Goal: Information Seeking & Learning: Find specific fact

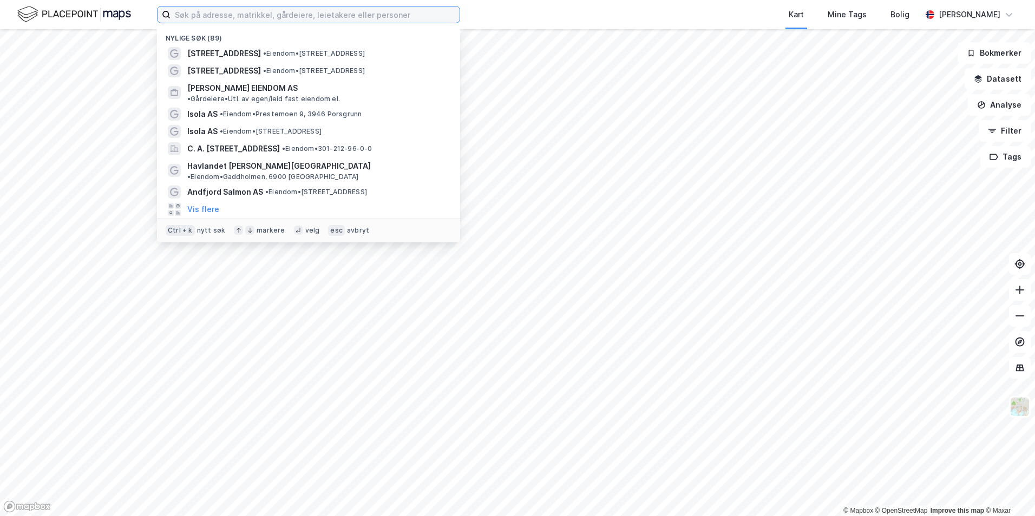
click at [219, 18] on input at bounding box center [314, 14] width 289 height 16
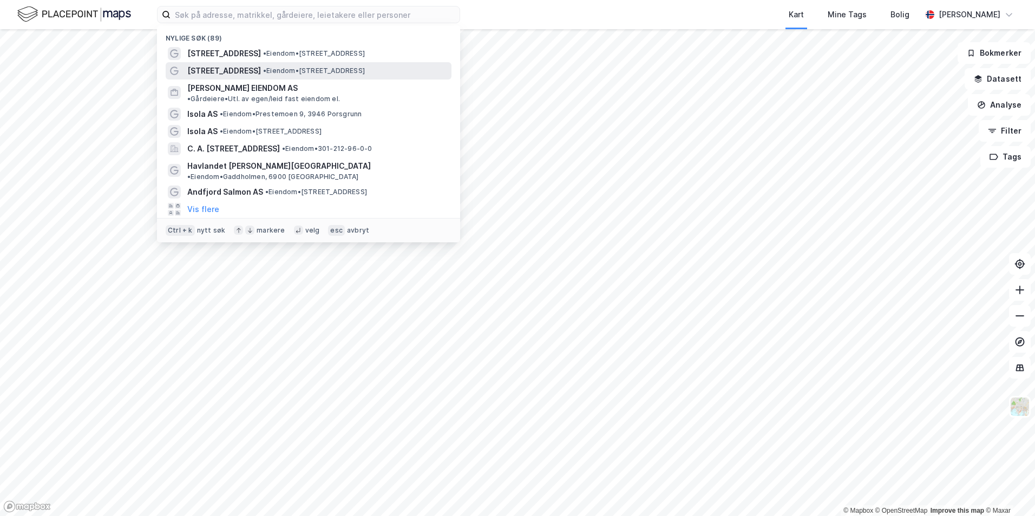
click at [219, 64] on span "[STREET_ADDRESS]" at bounding box center [224, 70] width 74 height 13
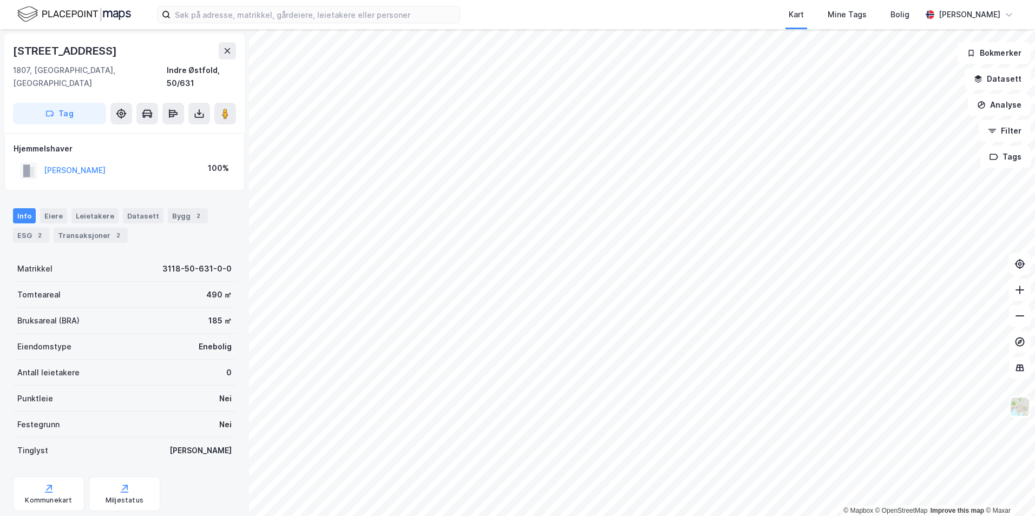
click at [97, 232] on div "Info [PERSON_NAME] Datasett Bygg 2 ESG 2 Transaksjoner 2" at bounding box center [124, 221] width 249 height 52
click at [55, 208] on div "Eiere" at bounding box center [53, 215] width 27 height 15
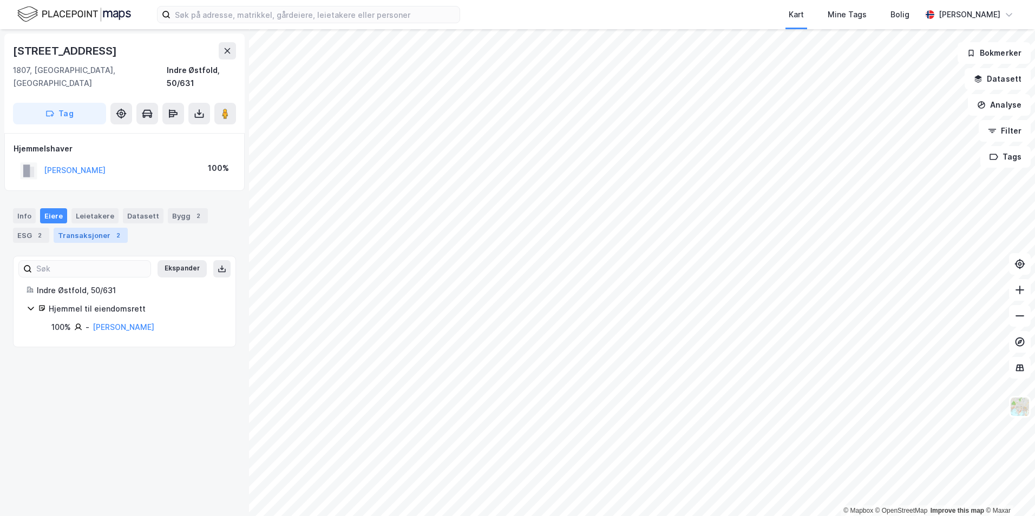
click at [103, 228] on div "Transaksjoner 2" at bounding box center [91, 235] width 74 height 15
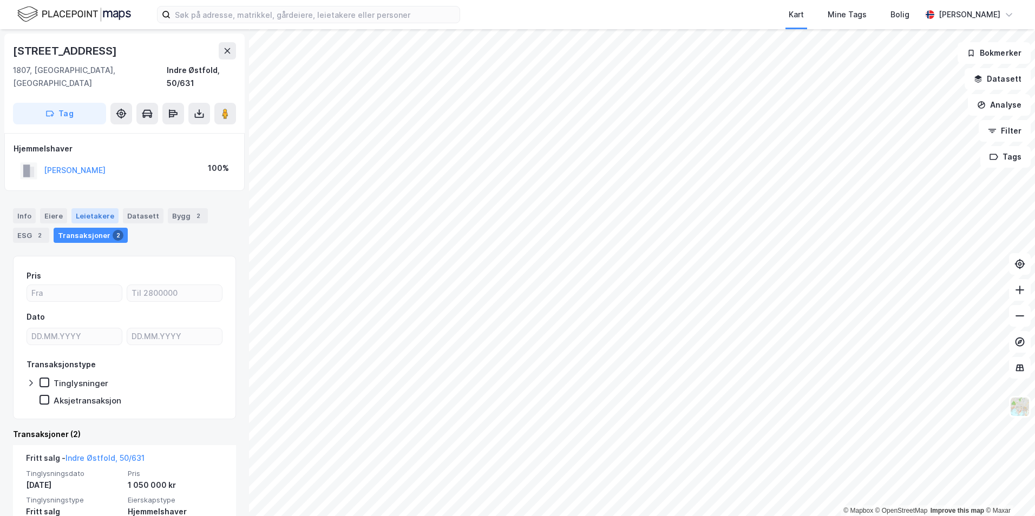
click at [91, 208] on div "Leietakere" at bounding box center [94, 215] width 47 height 15
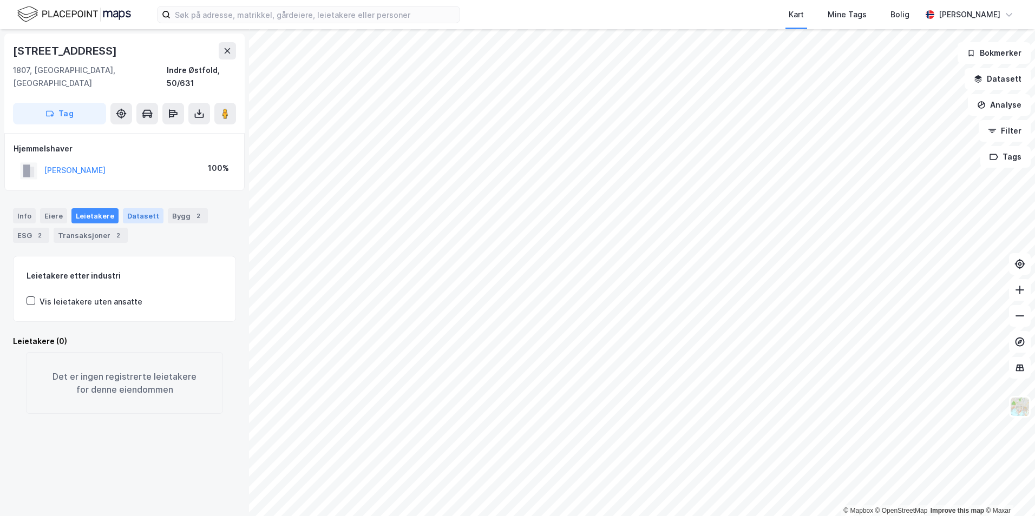
click at [137, 208] on div "Datasett" at bounding box center [143, 215] width 41 height 15
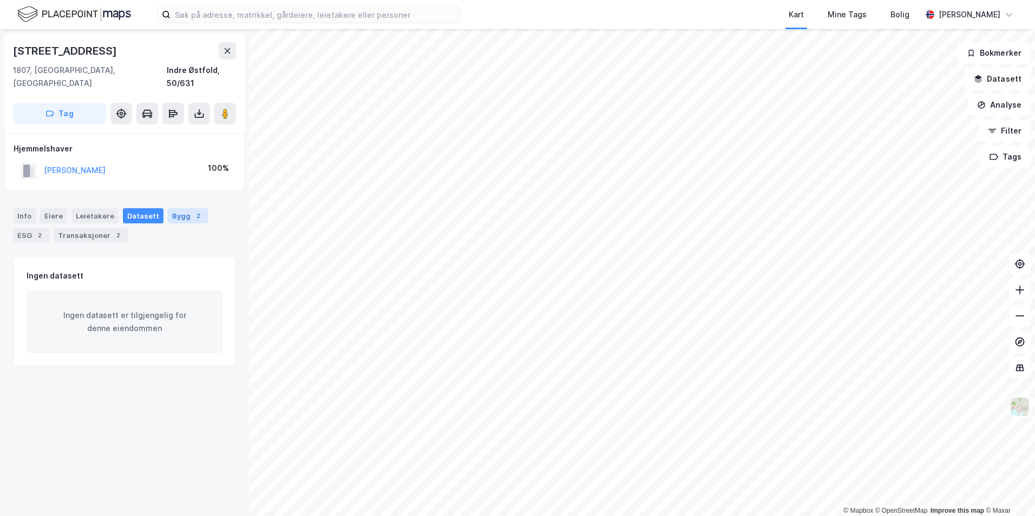
click at [181, 208] on div "Bygg 2" at bounding box center [188, 215] width 40 height 15
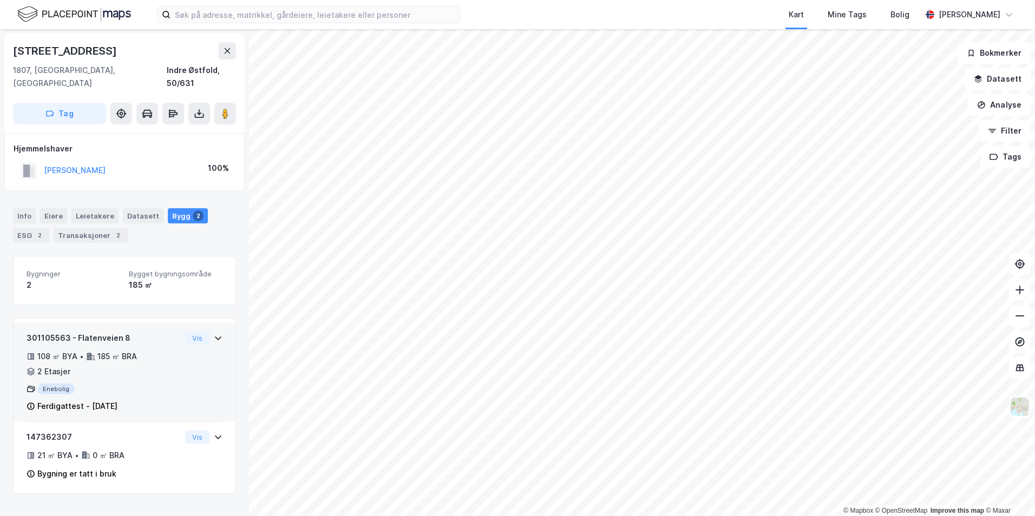
click at [53, 383] on div "301105563 - Flatenveien 8 108 ㎡ BYA • 185 ㎡ BRA • 2 Etasjer Enebolig Ferdigatte…" at bounding box center [104, 372] width 154 height 81
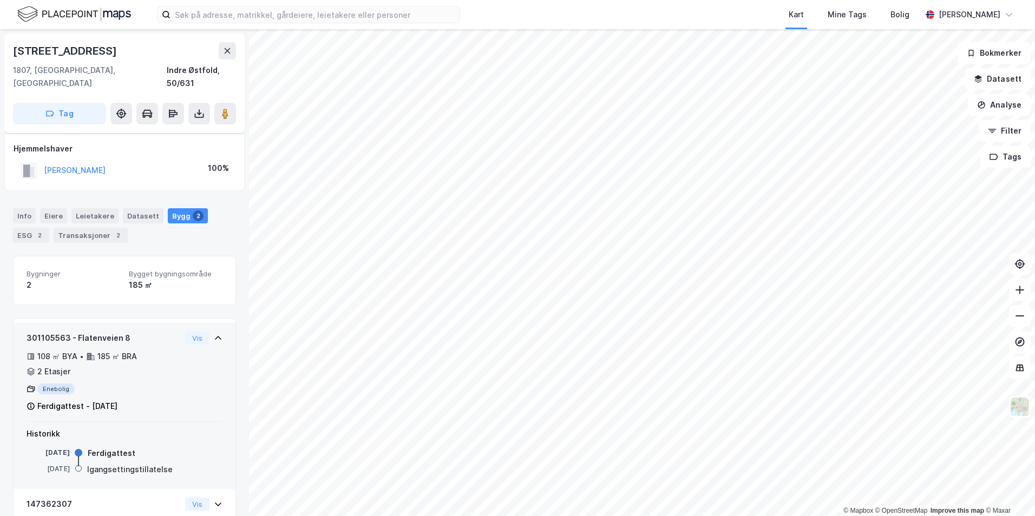
scroll to position [45, 0]
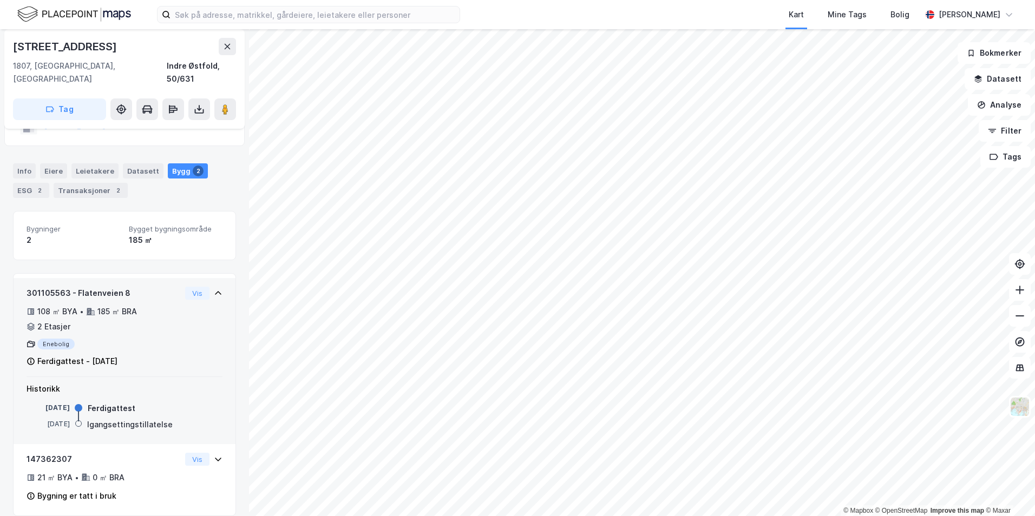
click at [176, 287] on div "301105563 - Flatenveien 8 108 ㎡ BYA • 185 ㎡ BRA • 2 Etasjer Enebolig Ferdigatte…" at bounding box center [125, 332] width 196 height 90
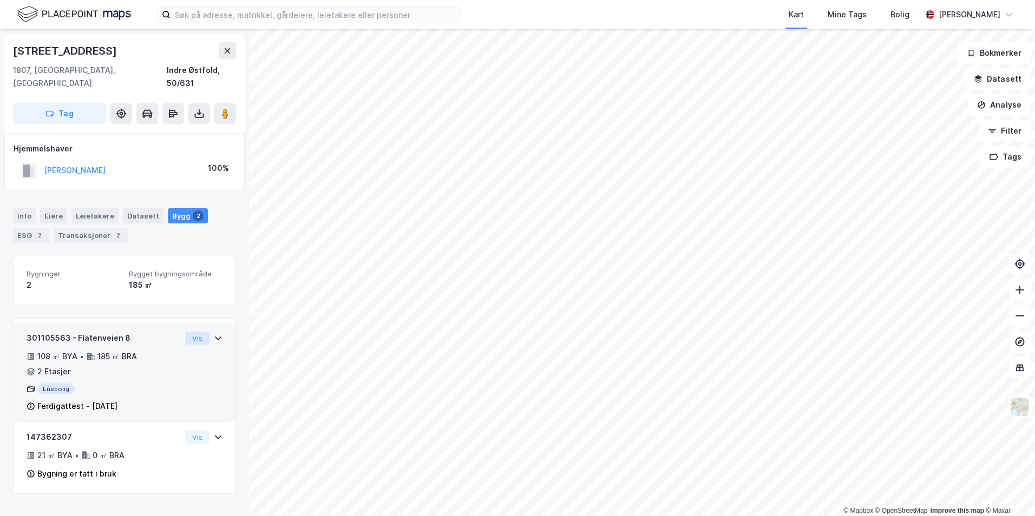
click at [185, 332] on button "Vis" at bounding box center [197, 338] width 24 height 13
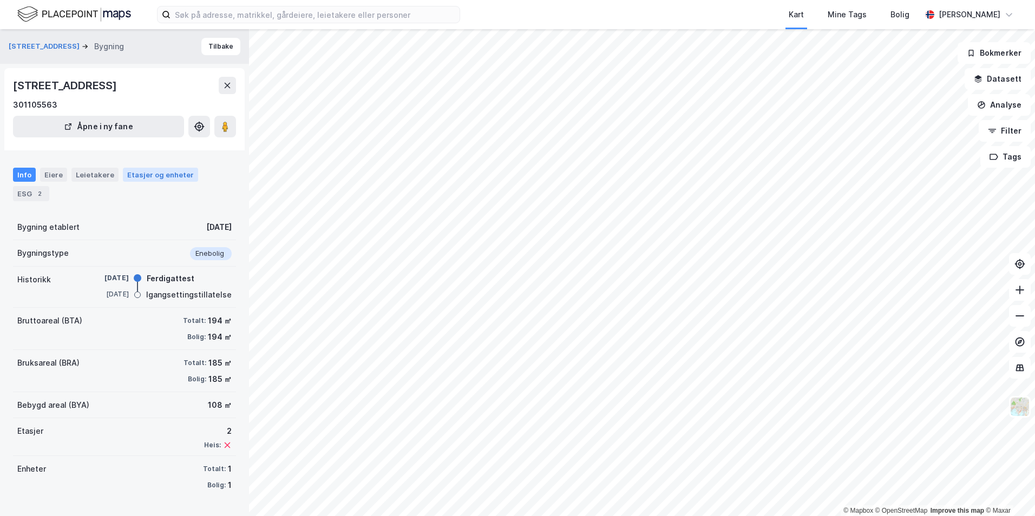
click at [138, 173] on div "Etasjer og enheter" at bounding box center [160, 175] width 67 height 10
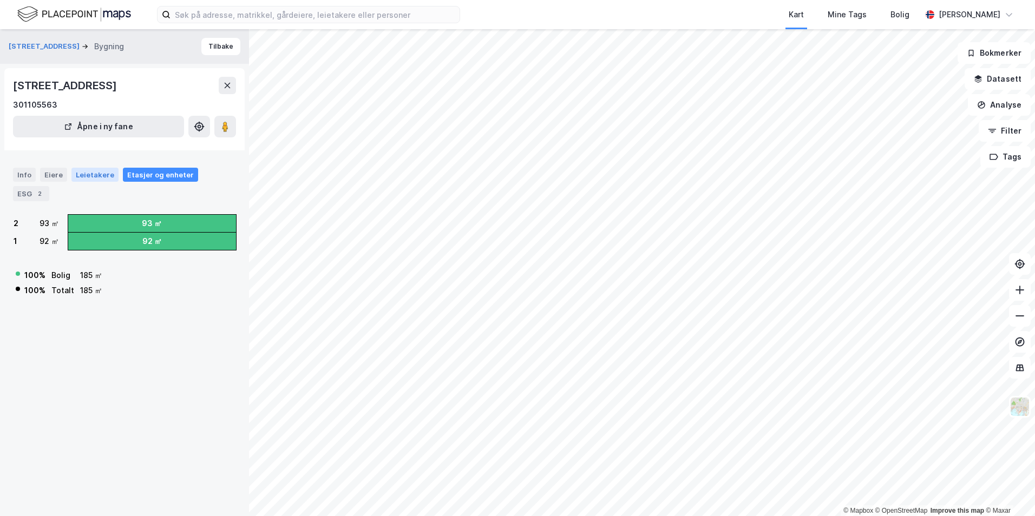
click at [102, 176] on div "Leietakere" at bounding box center [94, 175] width 47 height 14
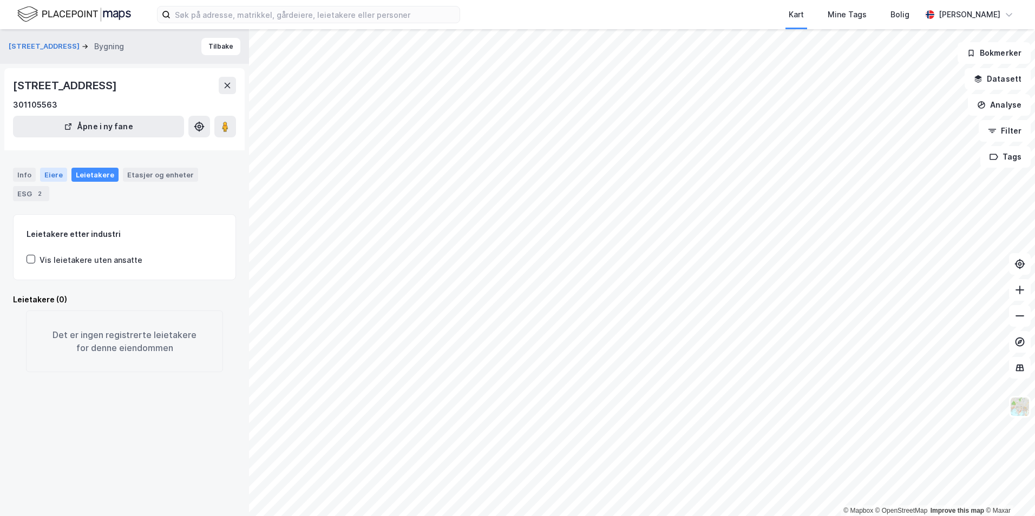
click at [60, 180] on div "Eiere" at bounding box center [53, 175] width 27 height 14
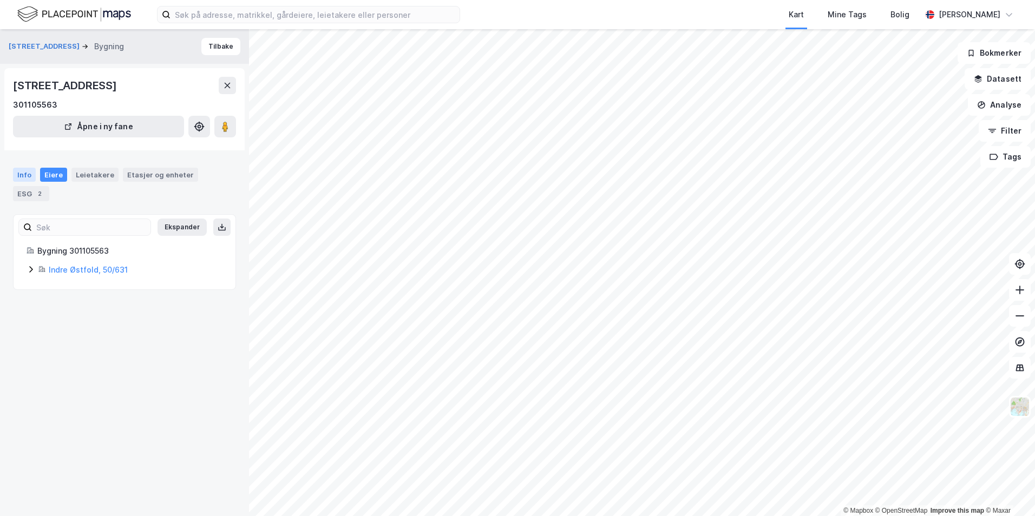
click at [26, 180] on div "Info" at bounding box center [24, 175] width 23 height 14
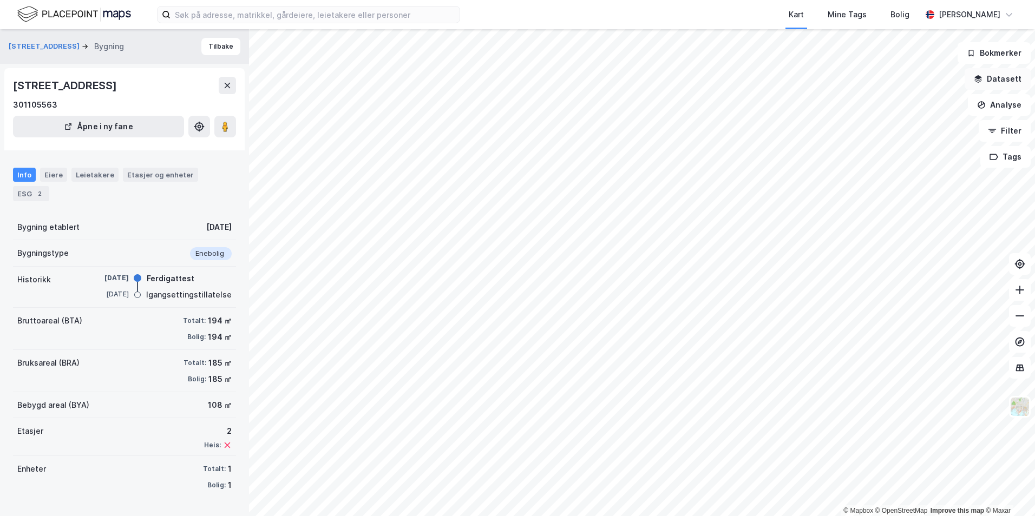
click at [982, 77] on icon "button" at bounding box center [978, 77] width 7 height 4
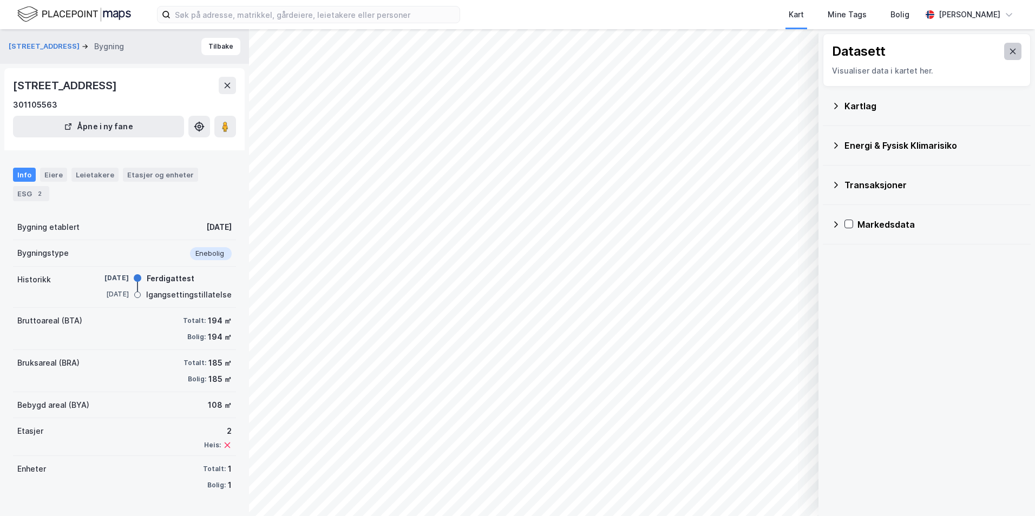
click at [1011, 56] on button at bounding box center [1012, 51] width 17 height 17
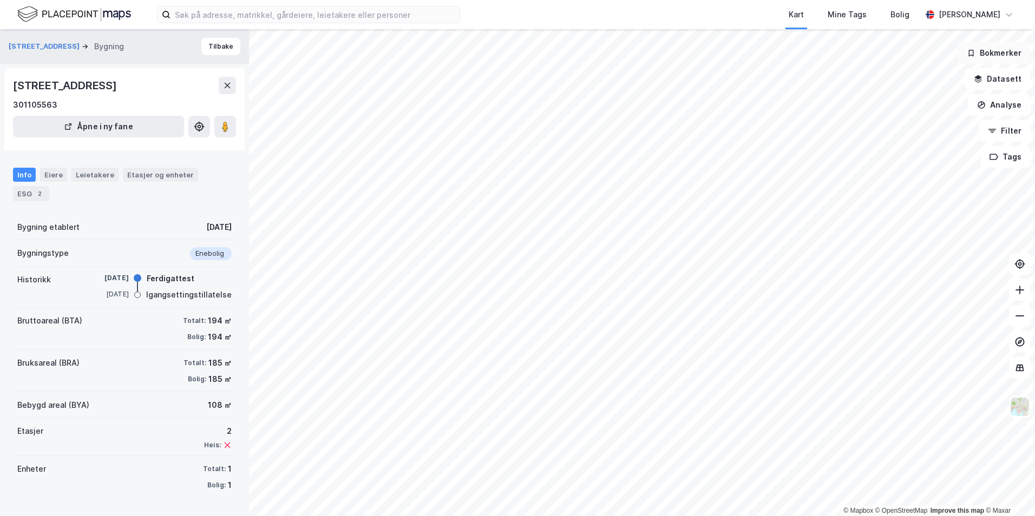
click at [1005, 57] on button "Bokmerker" at bounding box center [993, 53] width 73 height 22
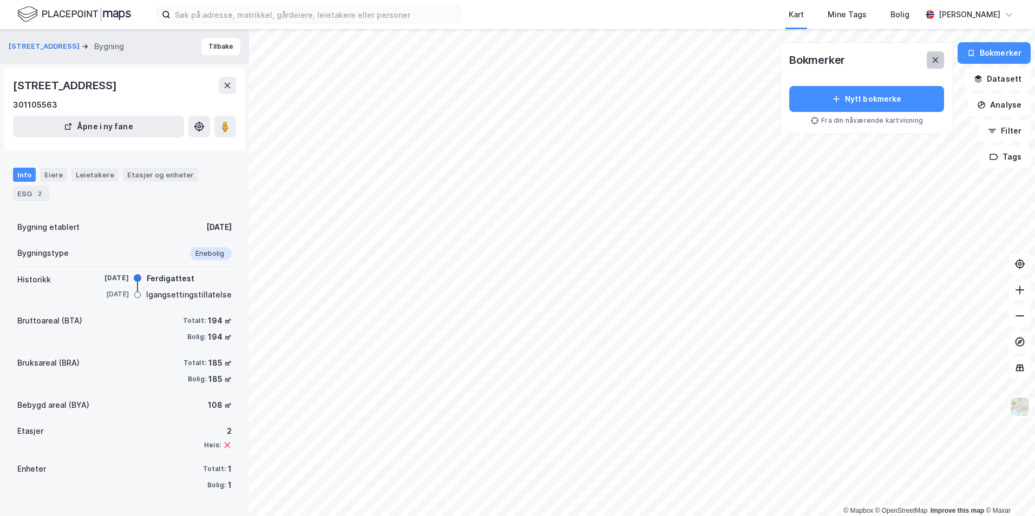
click at [943, 54] on button at bounding box center [934, 59] width 17 height 17
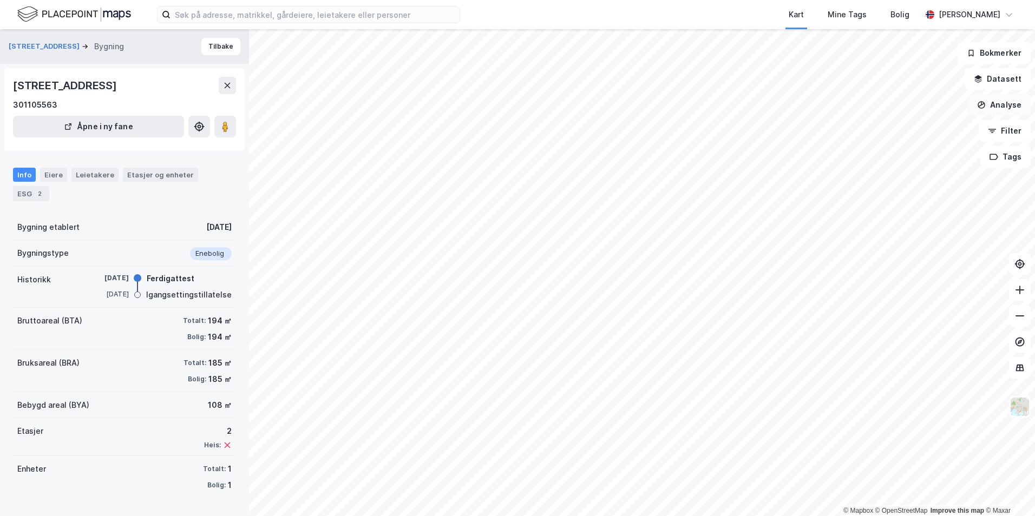
click at [1010, 102] on button "Analyse" at bounding box center [999, 105] width 63 height 22
click at [1001, 128] on button "Filter" at bounding box center [1004, 131] width 52 height 22
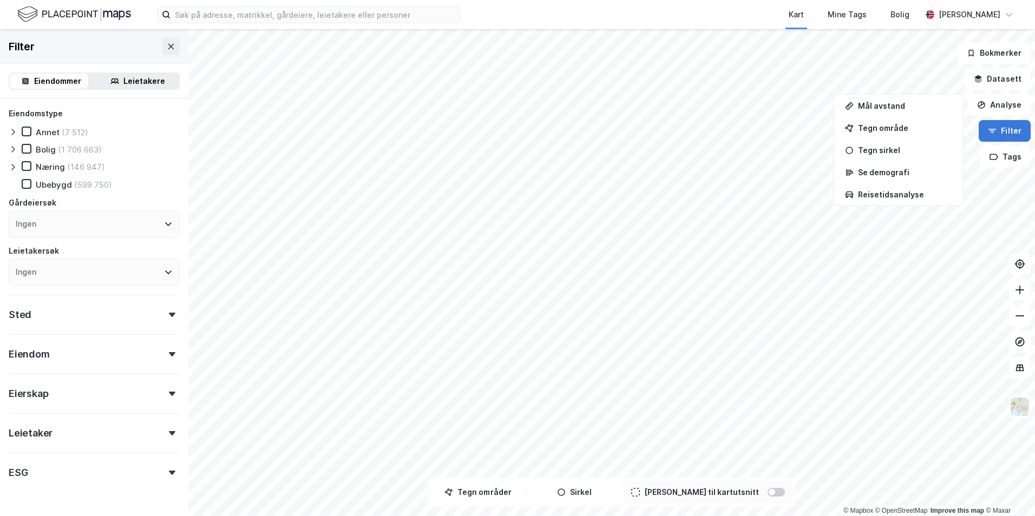
click at [1001, 128] on button "Filter" at bounding box center [1004, 131] width 52 height 22
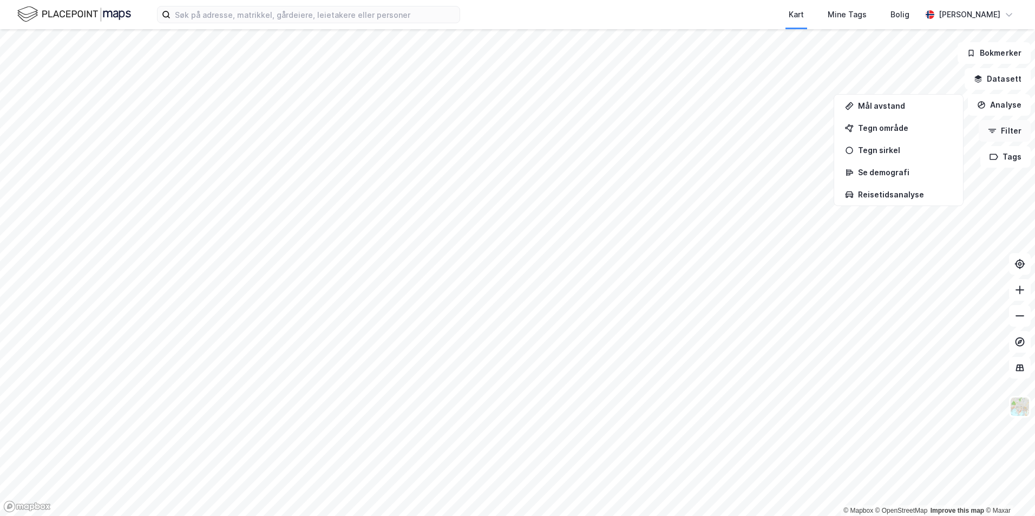
click at [1001, 128] on button "Filter" at bounding box center [1004, 131] width 52 height 22
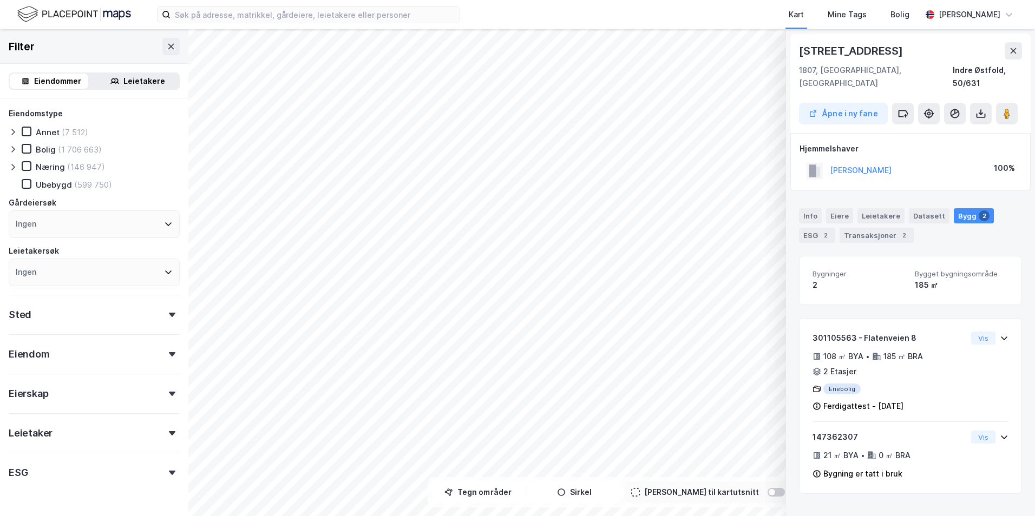
click at [44, 348] on div "Eiendom" at bounding box center [29, 354] width 41 height 13
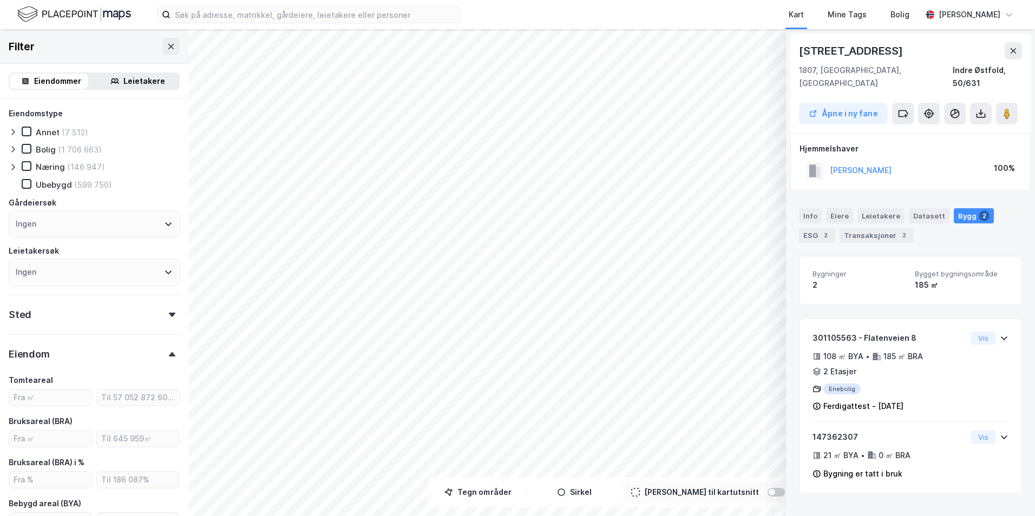
click at [44, 348] on div "Eiendom" at bounding box center [29, 354] width 41 height 13
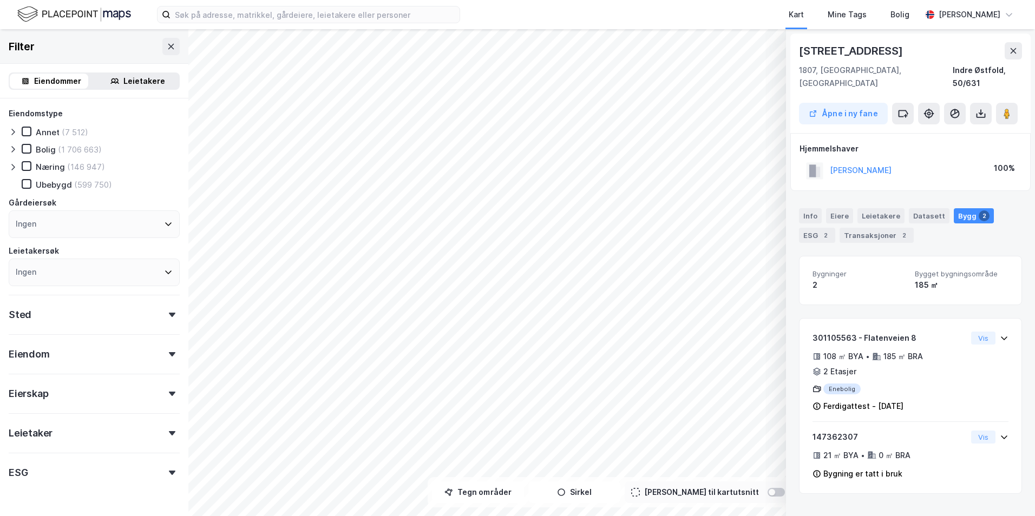
click at [38, 393] on div "Eierskap" at bounding box center [29, 393] width 40 height 13
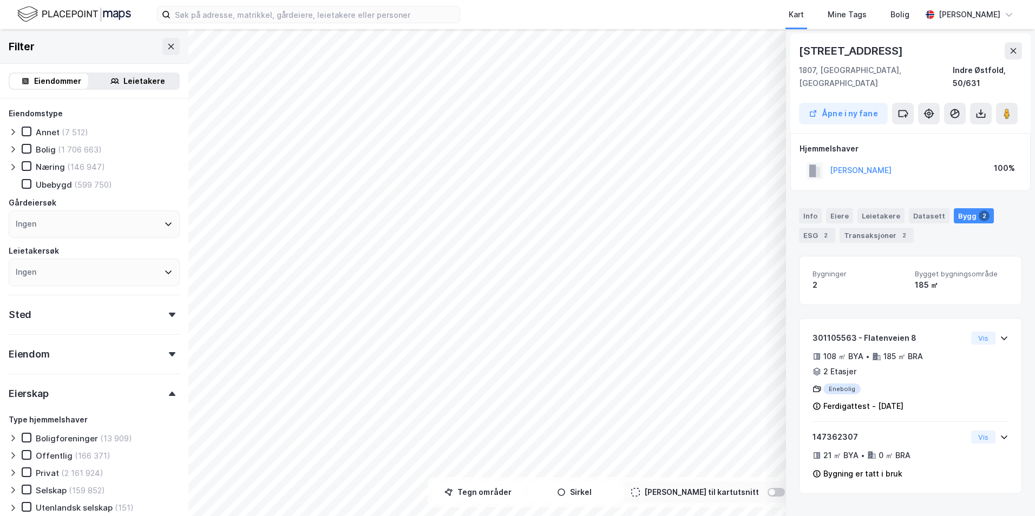
scroll to position [162, 0]
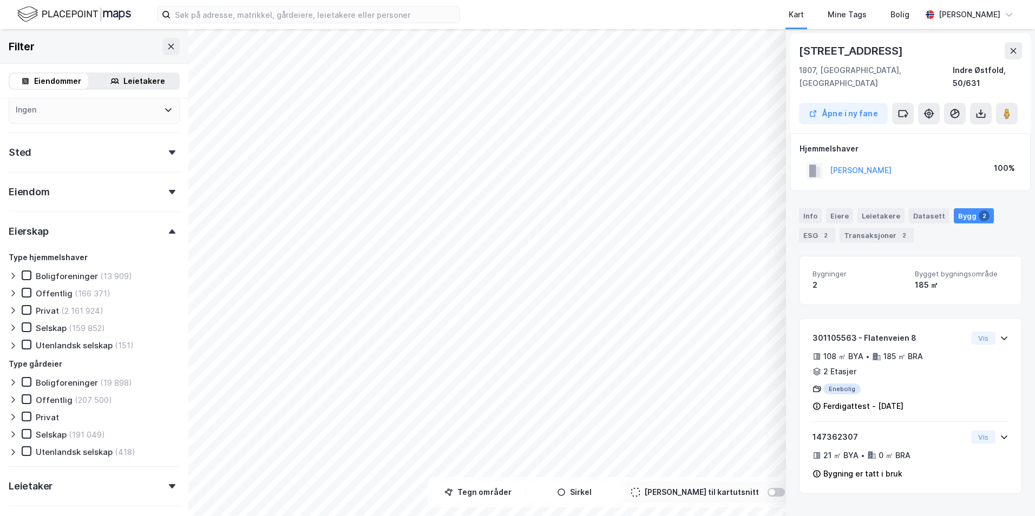
click at [50, 233] on div "Eierskap" at bounding box center [94, 227] width 171 height 31
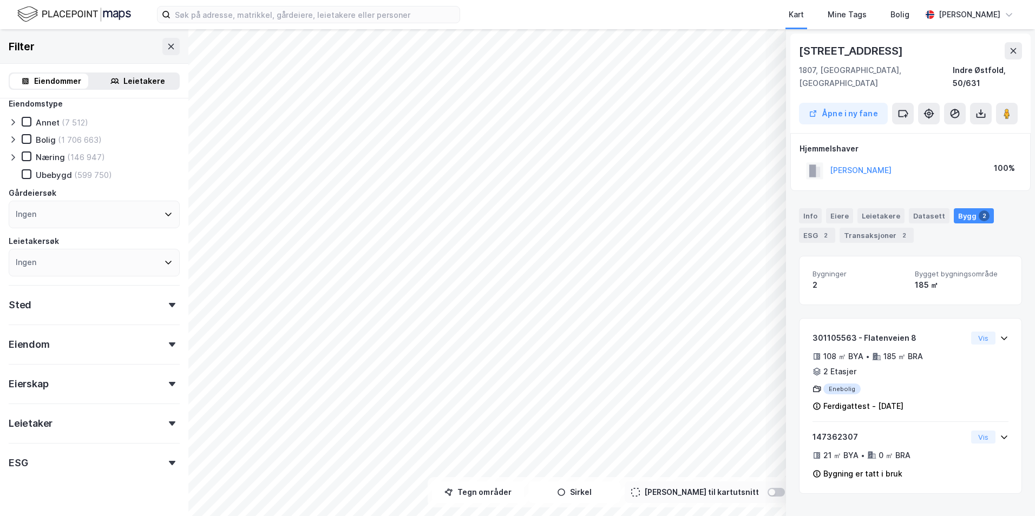
scroll to position [0, 0]
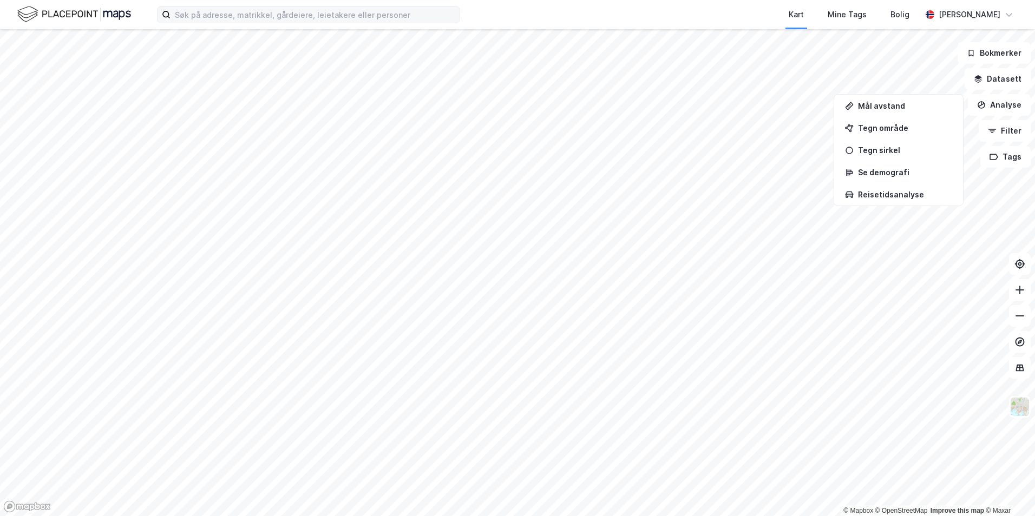
click at [213, 6] on label at bounding box center [308, 14] width 303 height 17
click at [213, 6] on input at bounding box center [314, 14] width 289 height 16
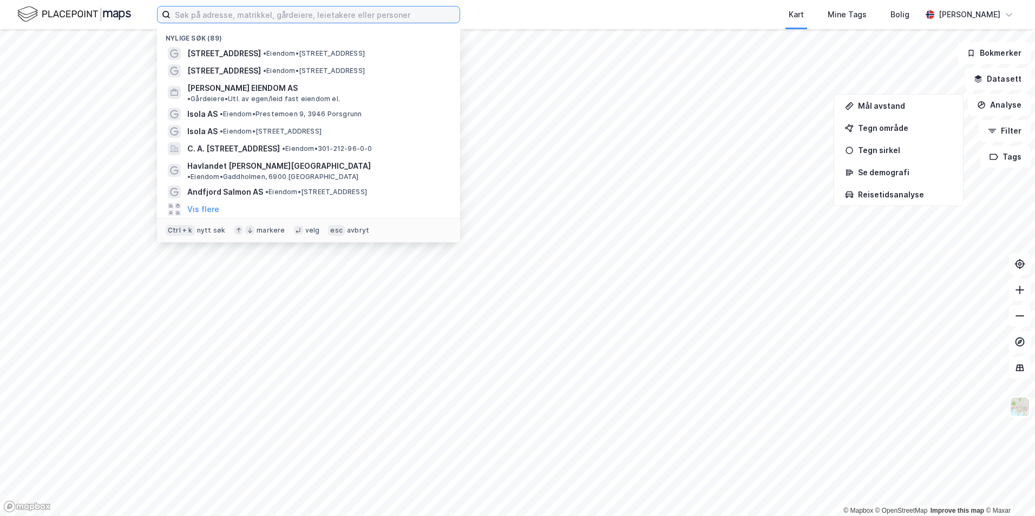
click at [212, 13] on input at bounding box center [314, 14] width 289 height 16
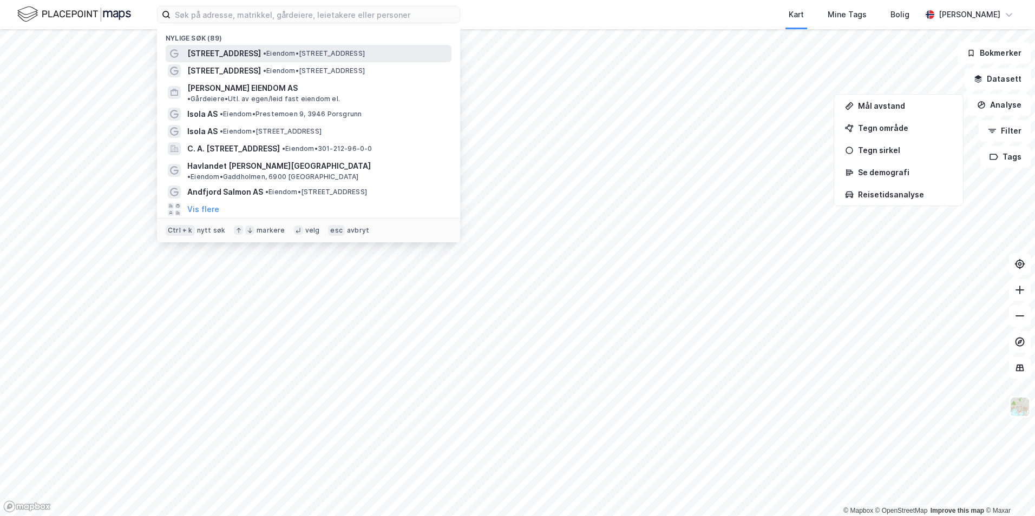
click at [214, 51] on span "[STREET_ADDRESS]" at bounding box center [224, 53] width 74 height 13
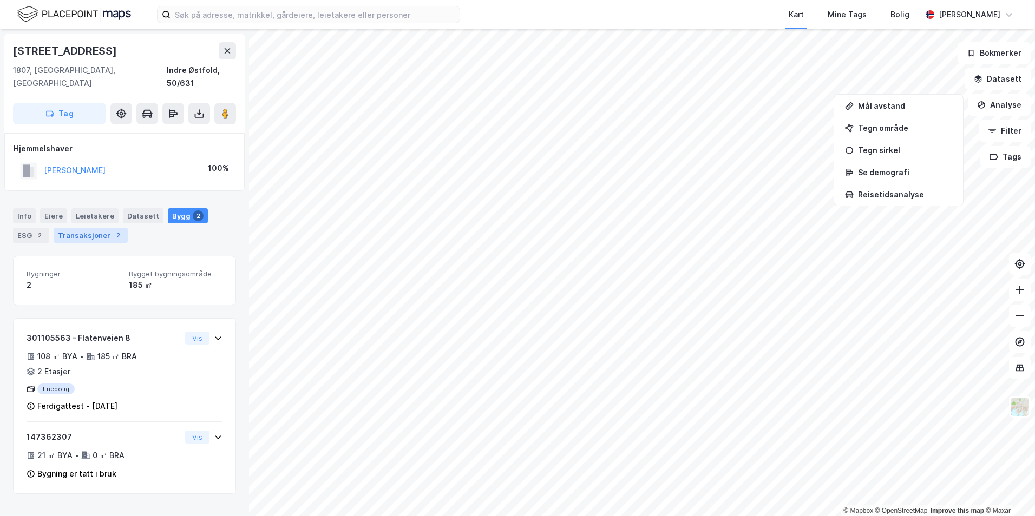
click at [88, 228] on div "Transaksjoner 2" at bounding box center [91, 235] width 74 height 15
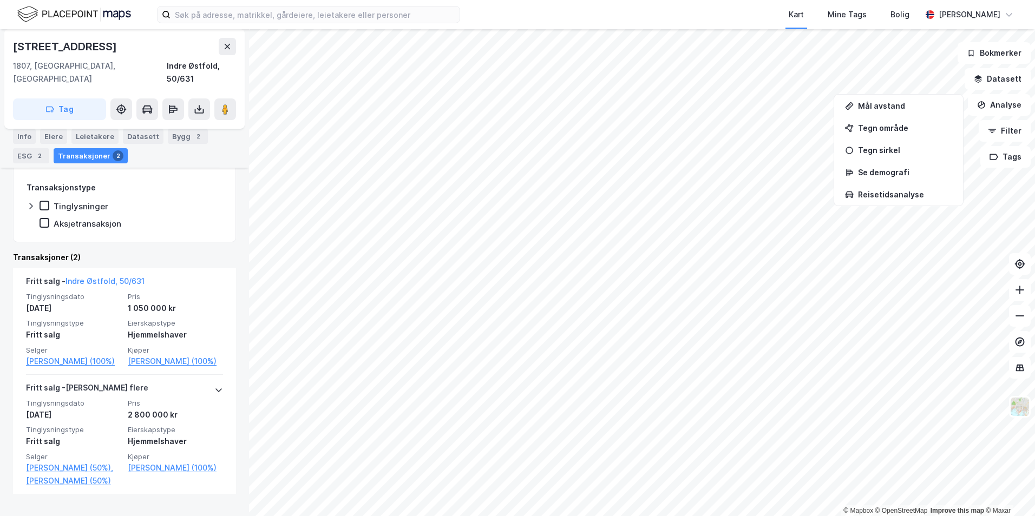
scroll to position [181, 0]
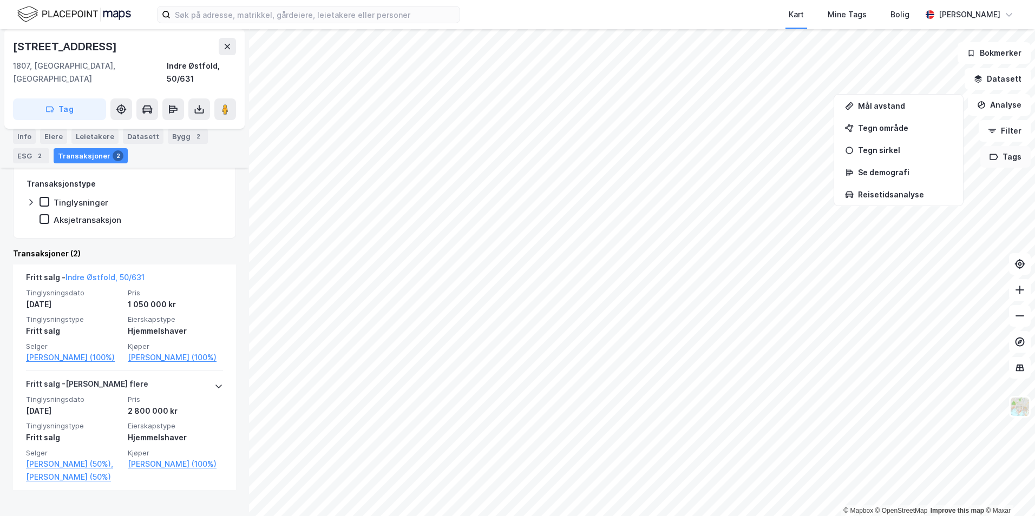
click at [1010, 152] on button "Tags" at bounding box center [1005, 157] width 50 height 22
click at [1010, 130] on button "Filter" at bounding box center [1004, 131] width 52 height 22
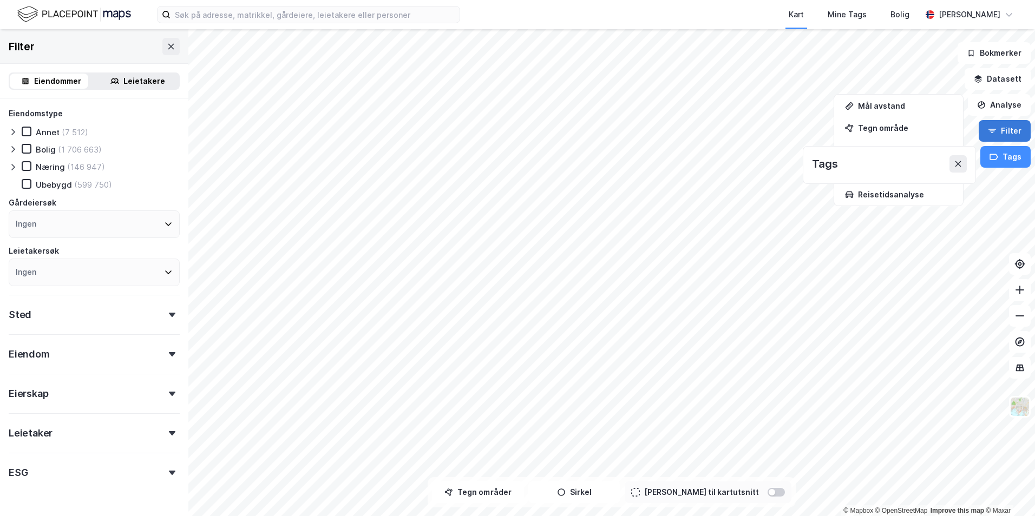
click at [1010, 130] on button "Filter" at bounding box center [1004, 131] width 52 height 22
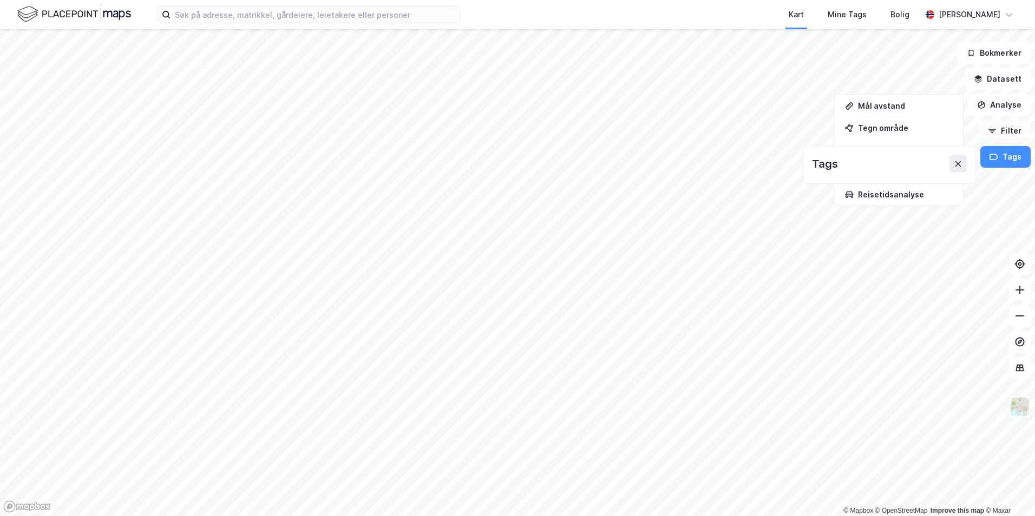
click at [1010, 130] on button "Filter" at bounding box center [1004, 131] width 52 height 22
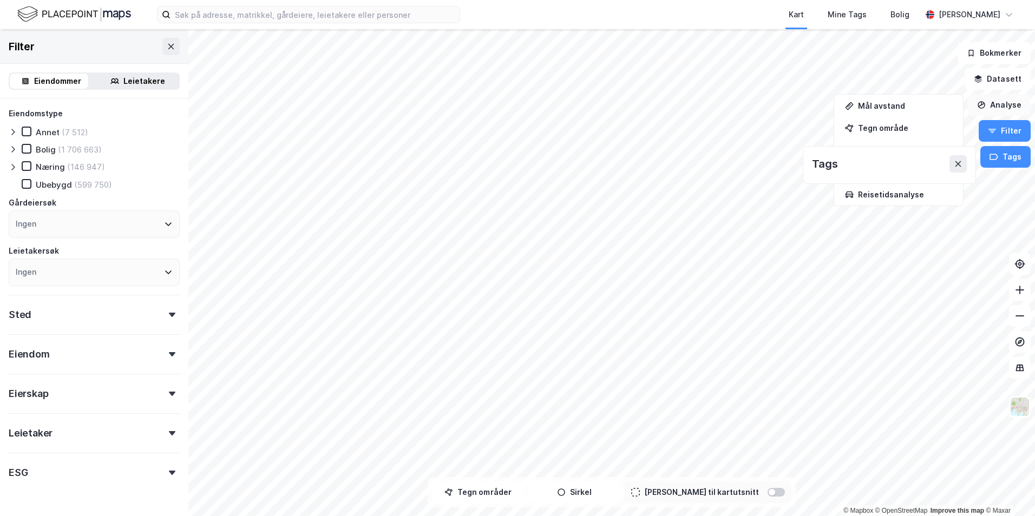
click at [1005, 103] on button "Analyse" at bounding box center [999, 105] width 63 height 22
click at [960, 162] on icon at bounding box center [958, 164] width 6 height 6
click at [1000, 77] on button "Datasett" at bounding box center [997, 79] width 66 height 22
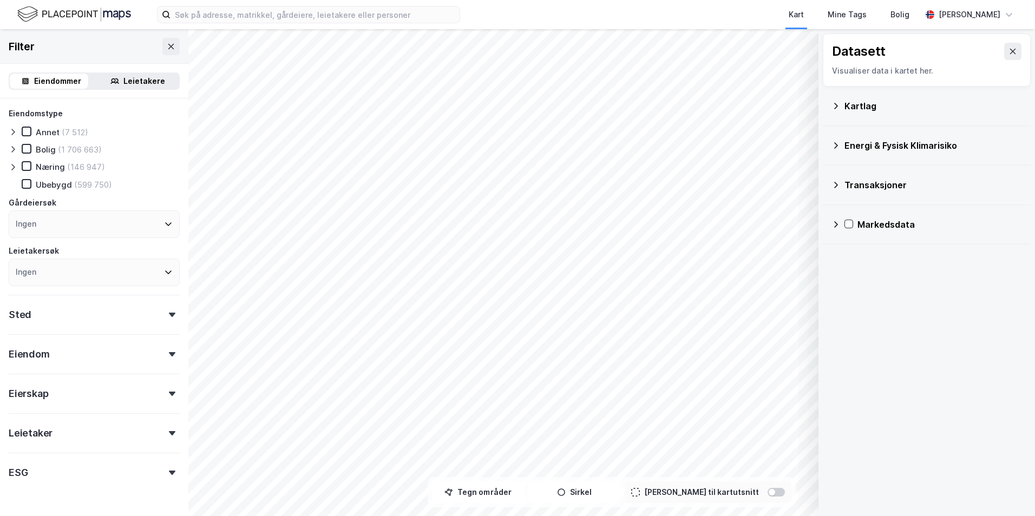
click at [864, 179] on div "Transaksjoner" at bounding box center [932, 185] width 177 height 13
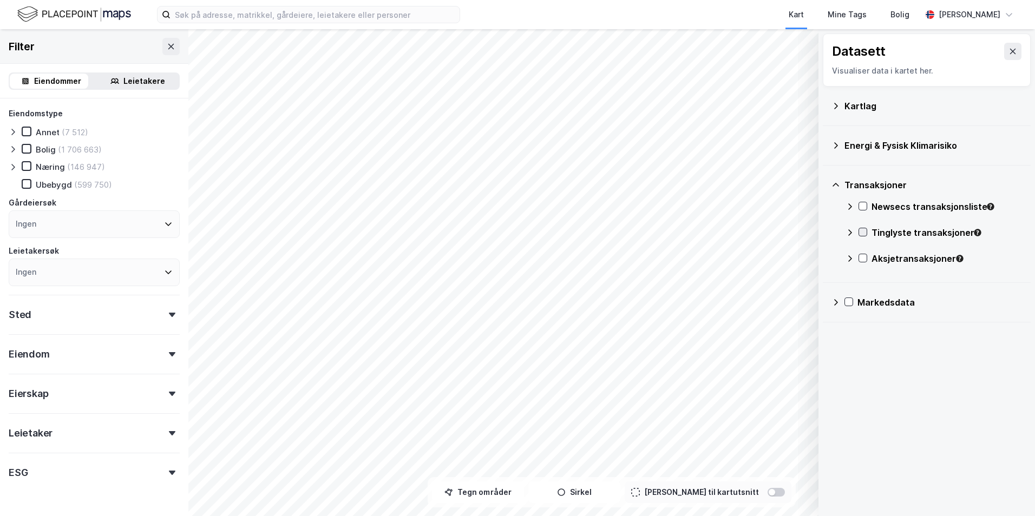
click at [862, 232] on icon at bounding box center [863, 232] width 8 height 8
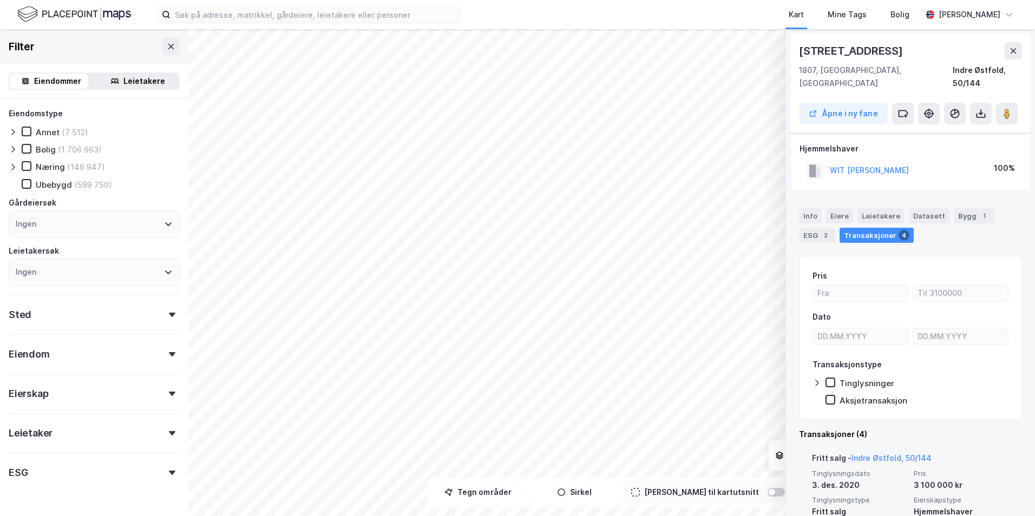
scroll to position [162, 0]
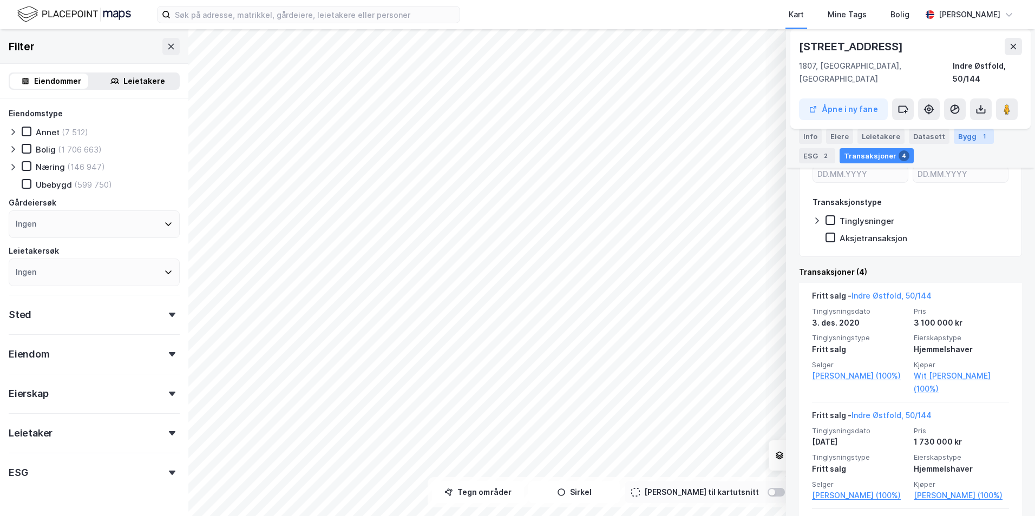
click at [956, 132] on div "Bygg 1" at bounding box center [973, 136] width 40 height 15
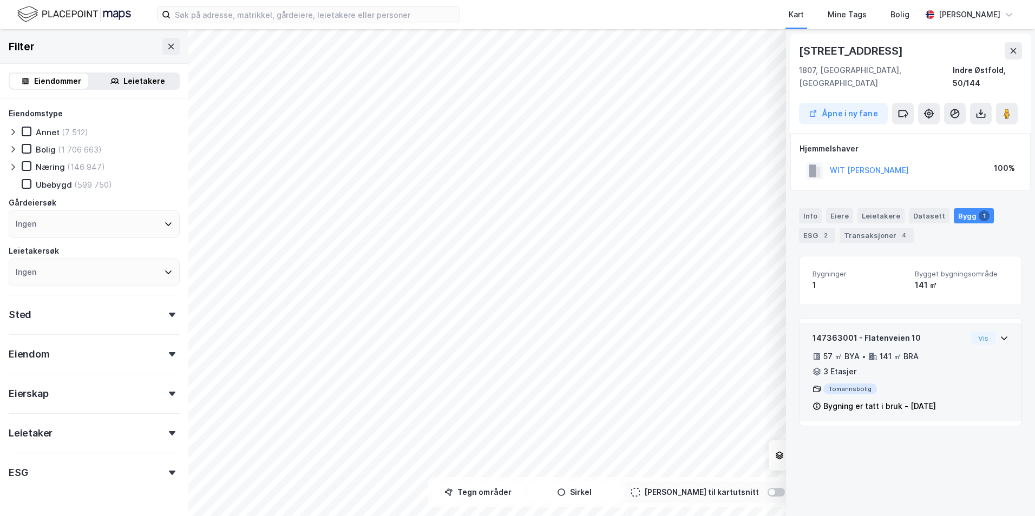
click at [1001, 325] on div "147363001 - Flatenveien 10 57 ㎡ BYA • 141 ㎡ BRA • 3 Etasjer Tomannsbolig Bygnin…" at bounding box center [910, 372] width 222 height 98
click at [885, 384] on div "Tomannsbolig" at bounding box center [889, 389] width 154 height 11
click at [999, 334] on icon at bounding box center [1003, 338] width 9 height 9
click at [873, 228] on div "Transaksjoner 4" at bounding box center [876, 235] width 74 height 15
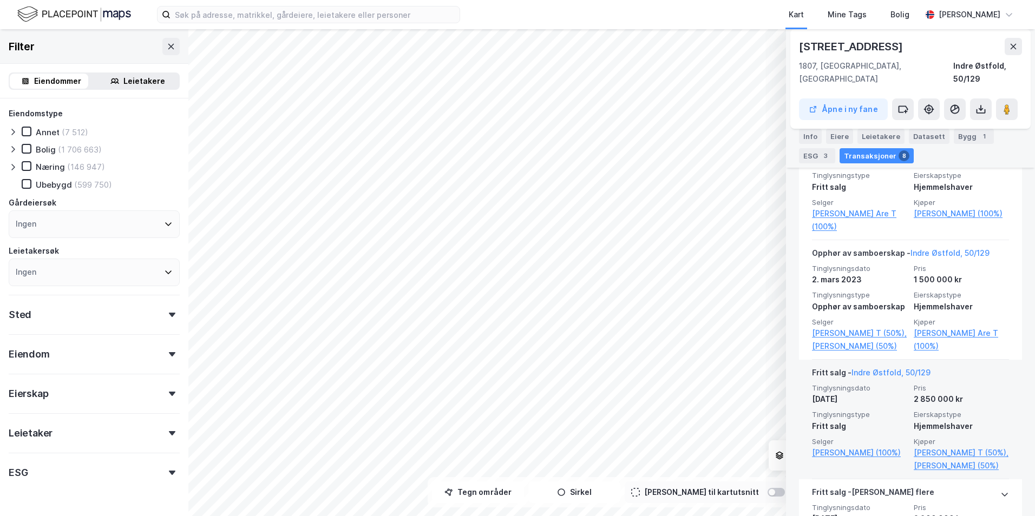
scroll to position [162, 0]
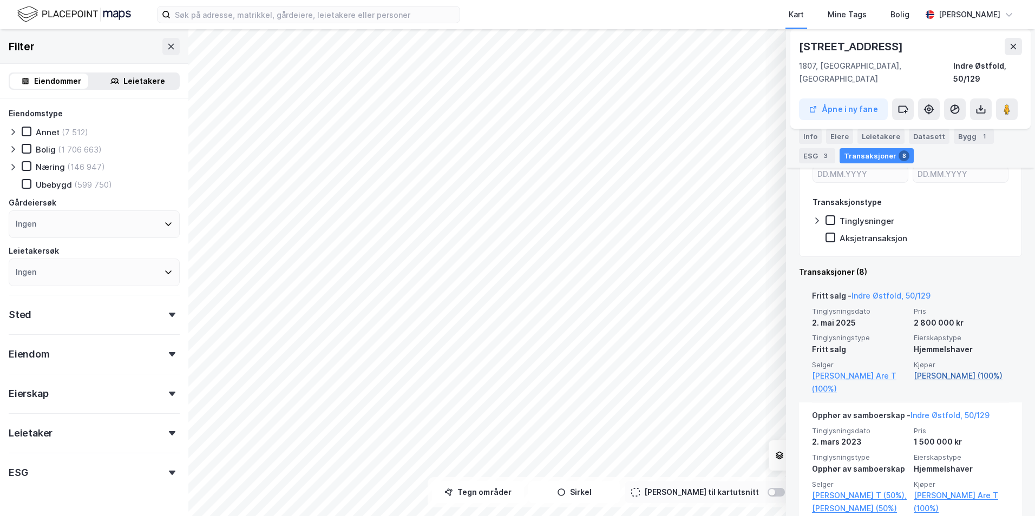
click at [938, 373] on link "[PERSON_NAME] (100%)" at bounding box center [960, 376] width 95 height 13
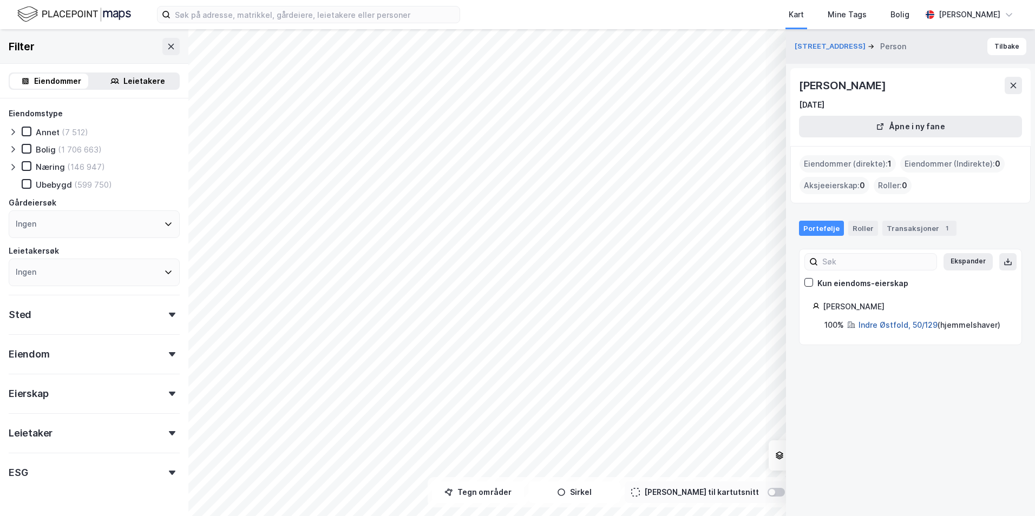
click at [883, 324] on link "Indre Østfold, 50/129" at bounding box center [897, 324] width 79 height 9
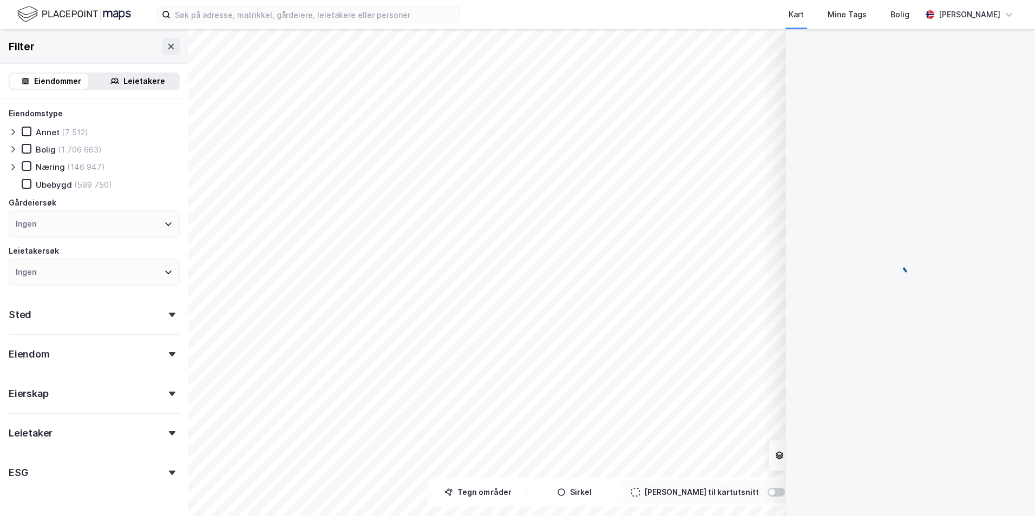
scroll to position [17, 0]
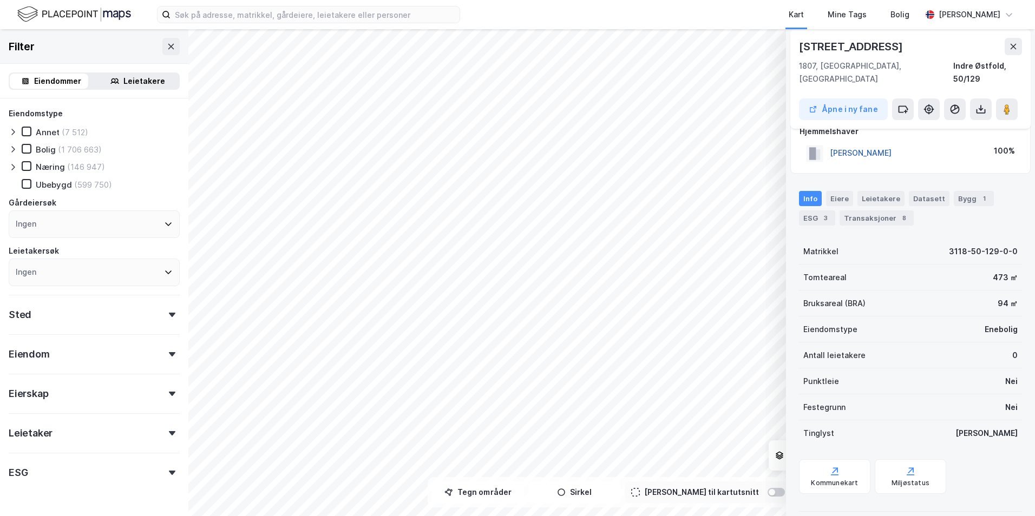
click at [0, 0] on button "[PERSON_NAME]" at bounding box center [0, 0] width 0 height 0
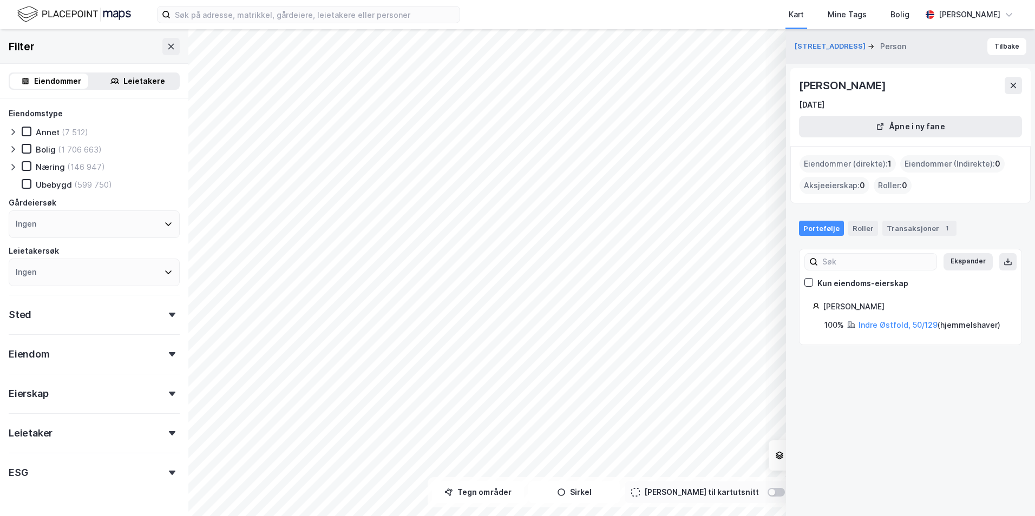
drag, startPoint x: 937, startPoint y: 84, endPoint x: 800, endPoint y: 87, distance: 136.4
click at [800, 87] on div "[PERSON_NAME]" at bounding box center [843, 85] width 89 height 17
copy div "[PERSON_NAME]"
